Goal: Navigation & Orientation: Find specific page/section

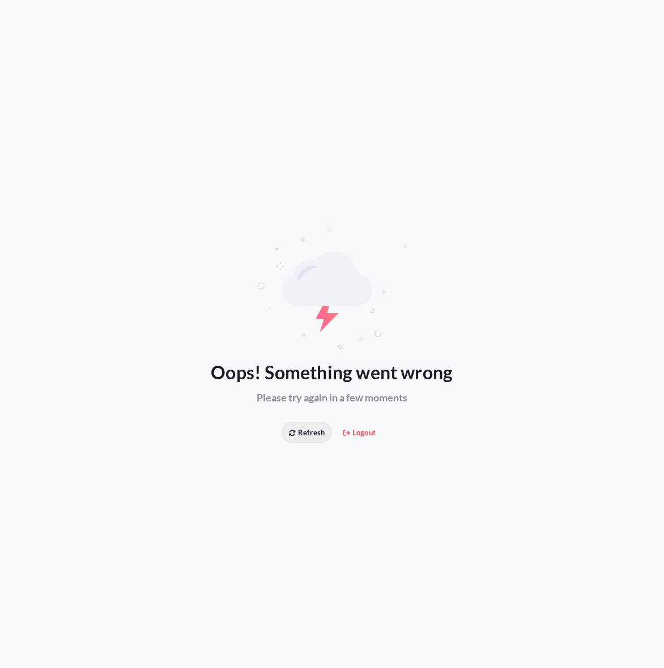
click at [319, 431] on span "Refresh" at bounding box center [307, 432] width 36 height 11
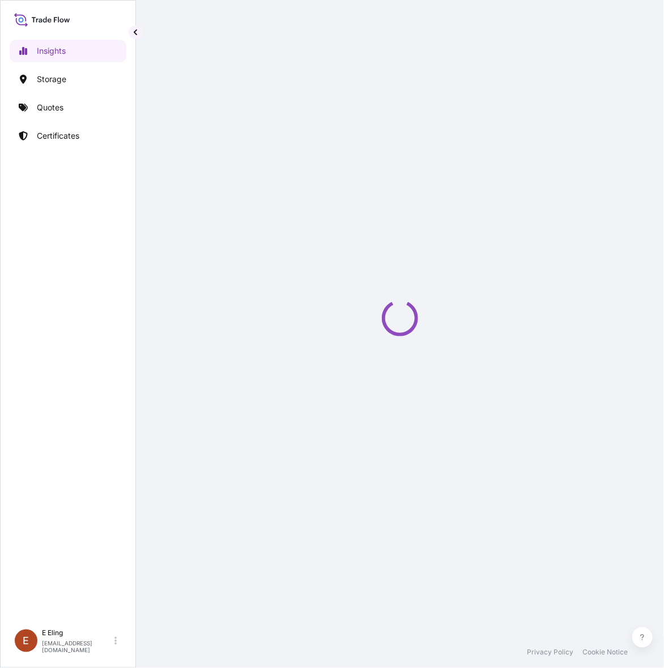
select select "2025"
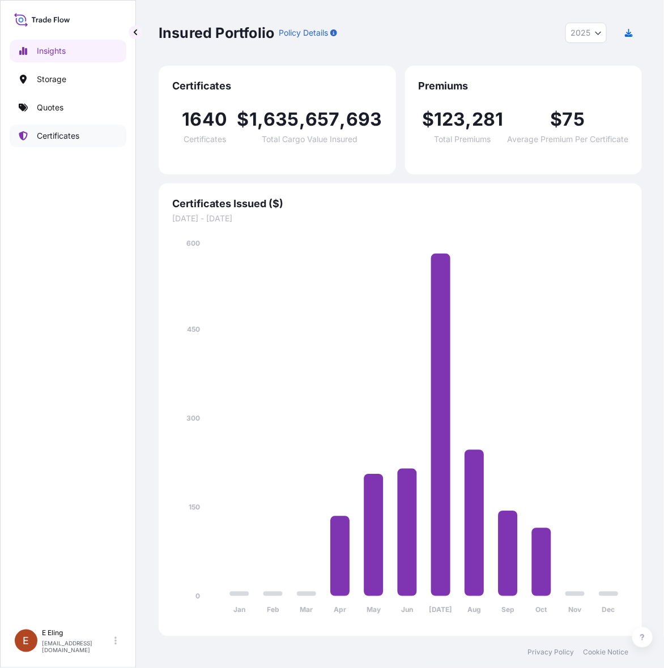
click at [51, 129] on link "Certificates" at bounding box center [68, 136] width 117 height 23
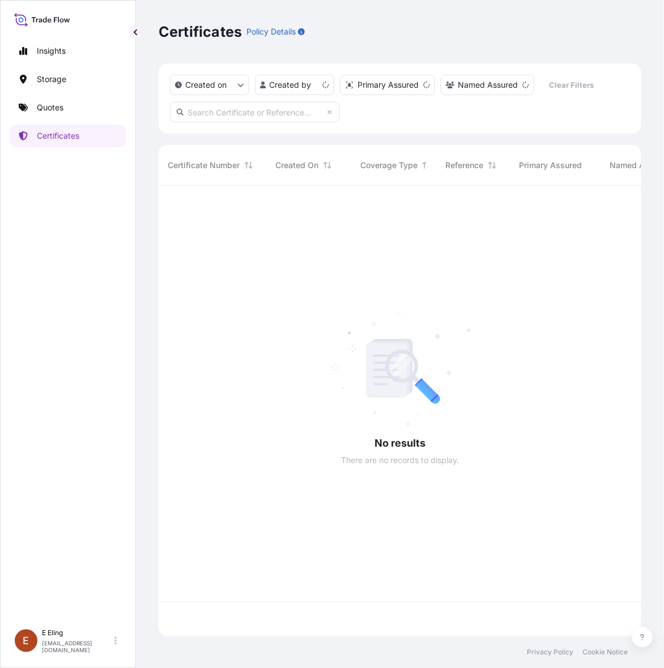
scroll to position [446, 472]
